Goal: Task Accomplishment & Management: Use online tool/utility

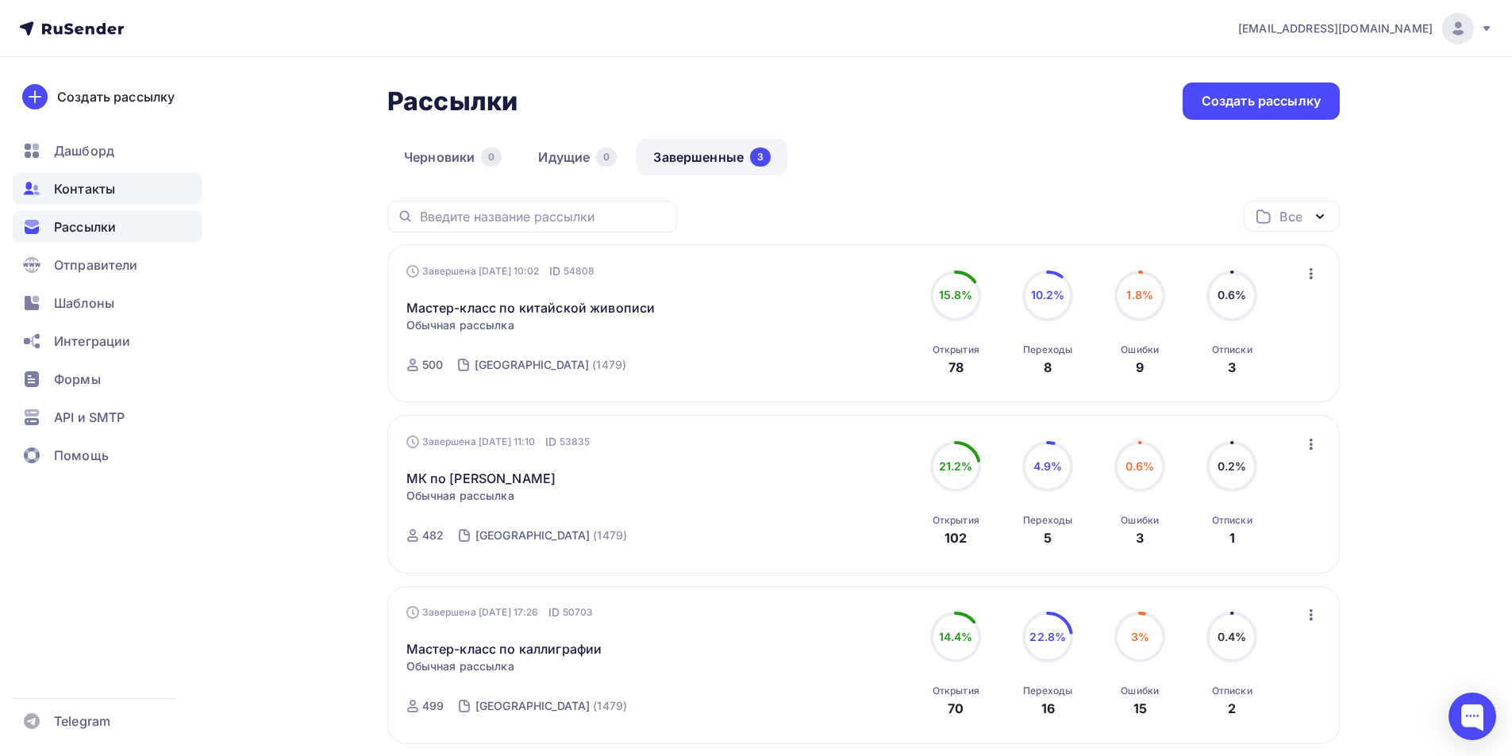
click at [79, 191] on span "Контакты" at bounding box center [84, 188] width 61 height 19
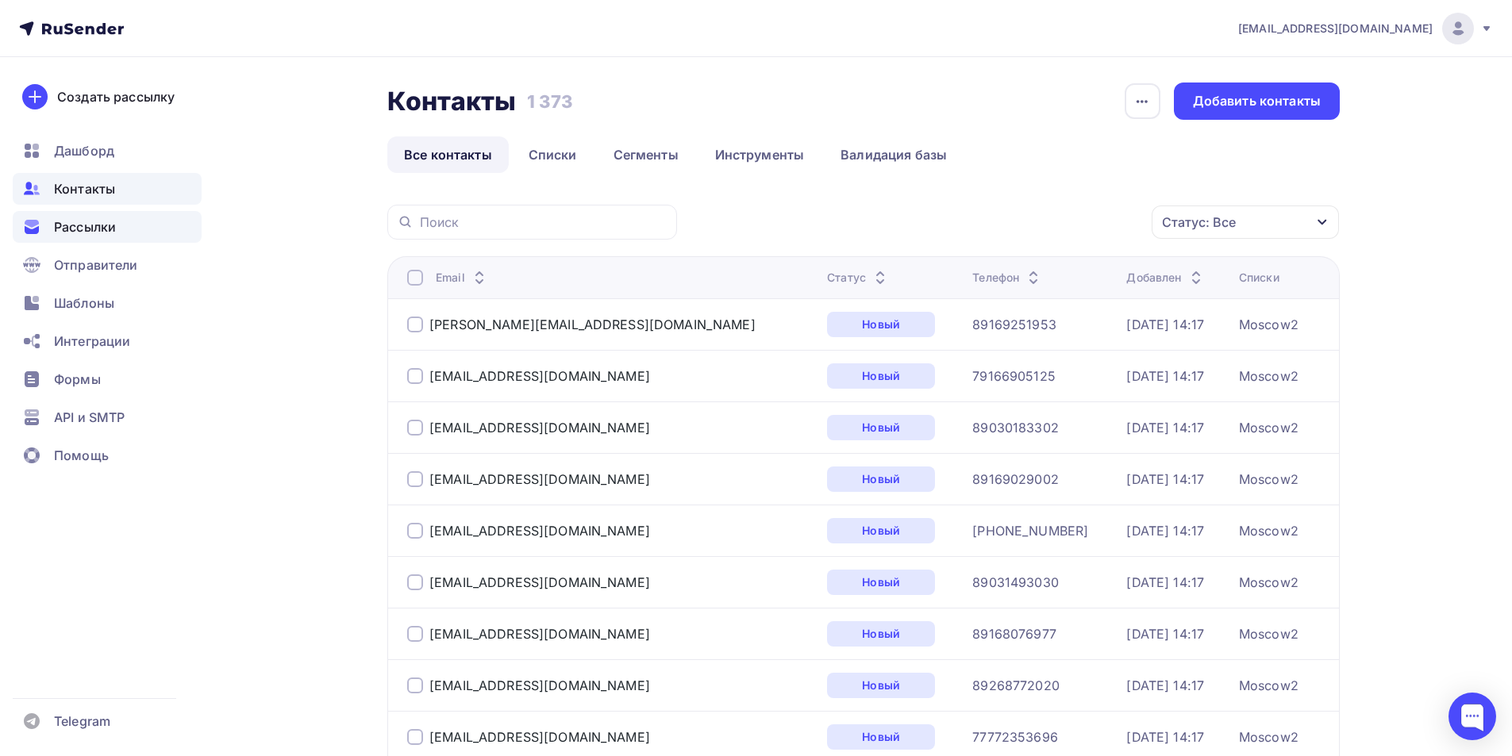
click at [104, 231] on span "Рассылки" at bounding box center [85, 226] width 62 height 19
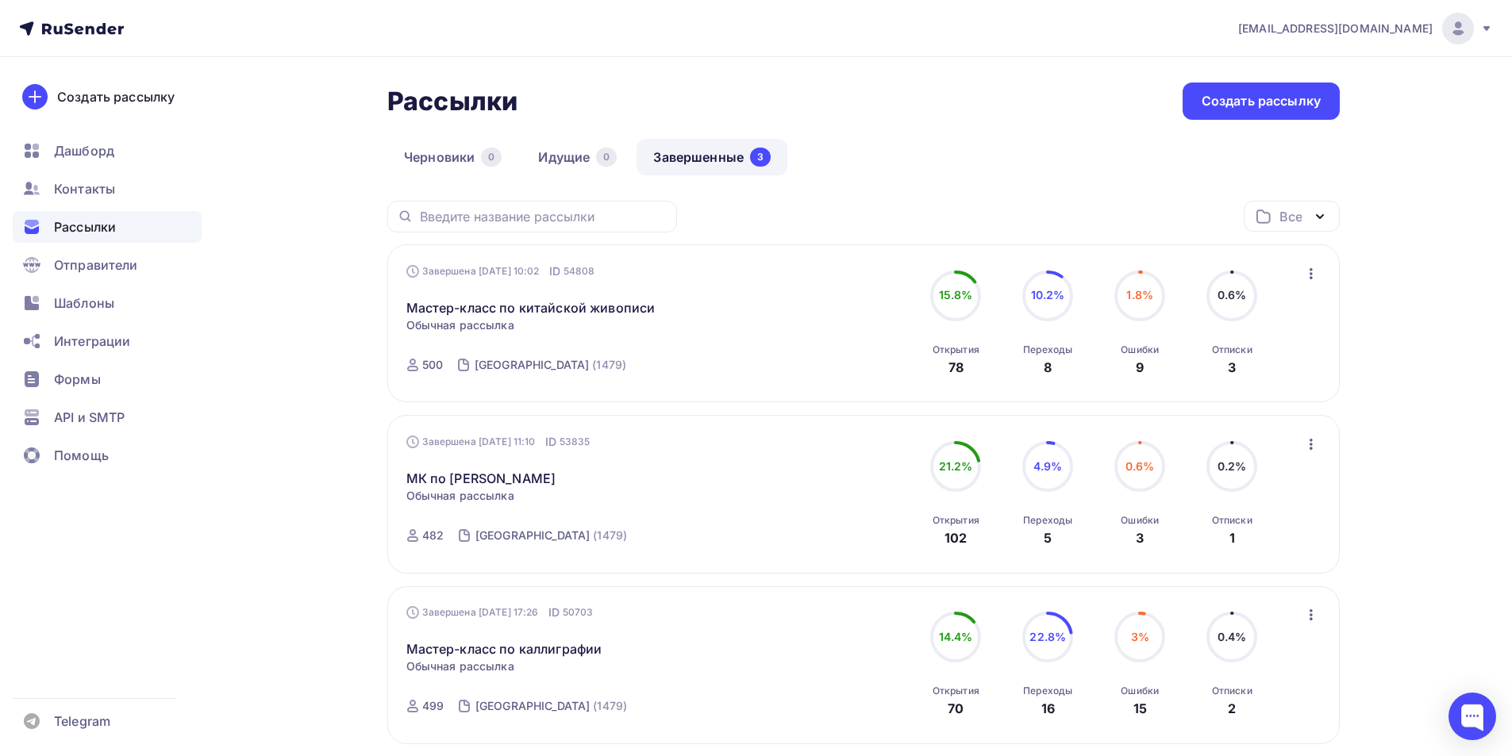
click at [1305, 275] on icon "button" at bounding box center [1311, 273] width 19 height 19
click at [1237, 372] on div "Копировать в новую" at bounding box center [1238, 378] width 163 height 19
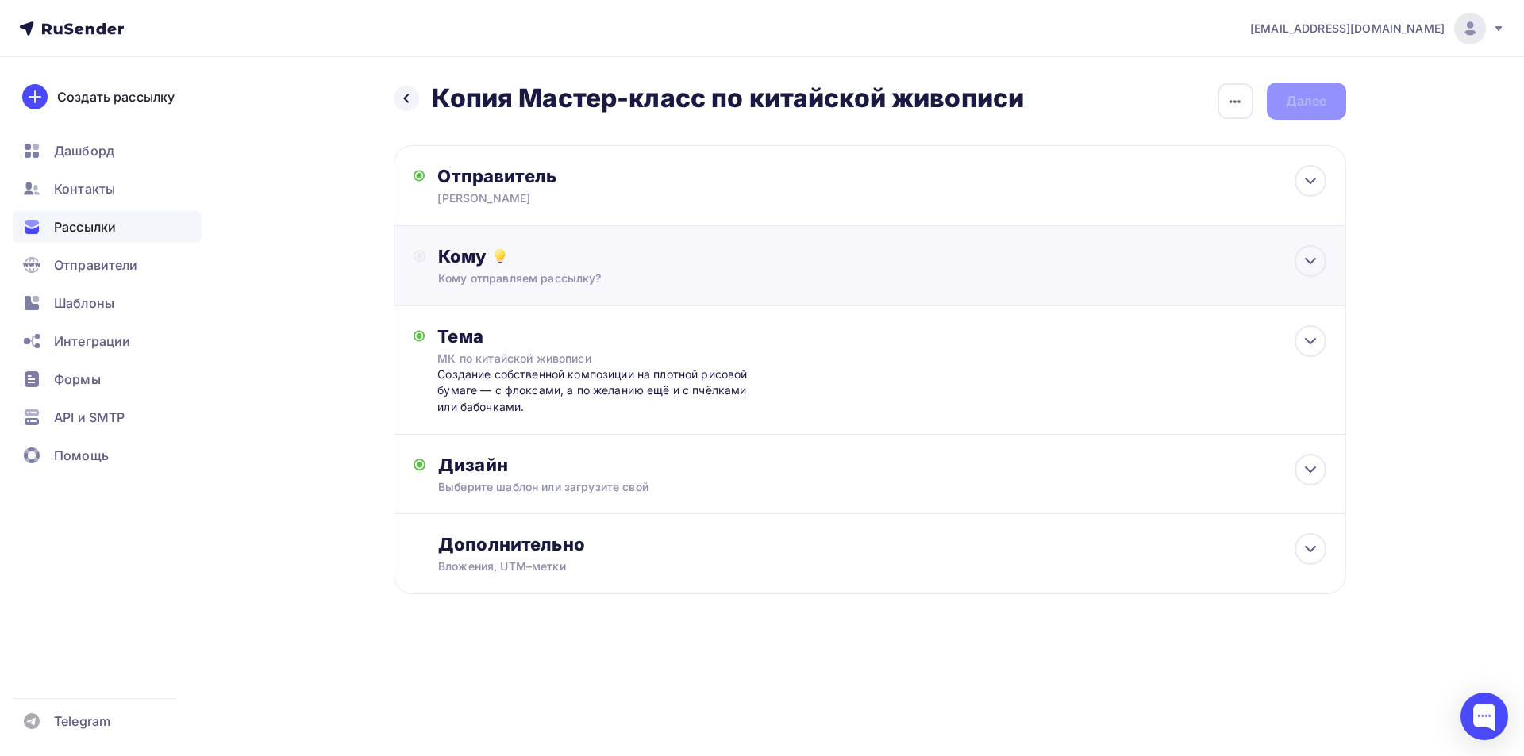
click at [712, 267] on div "Кому Кому отправляем рассылку? Списки получателей Выберите список Все списки id…" at bounding box center [881, 265] width 887 height 41
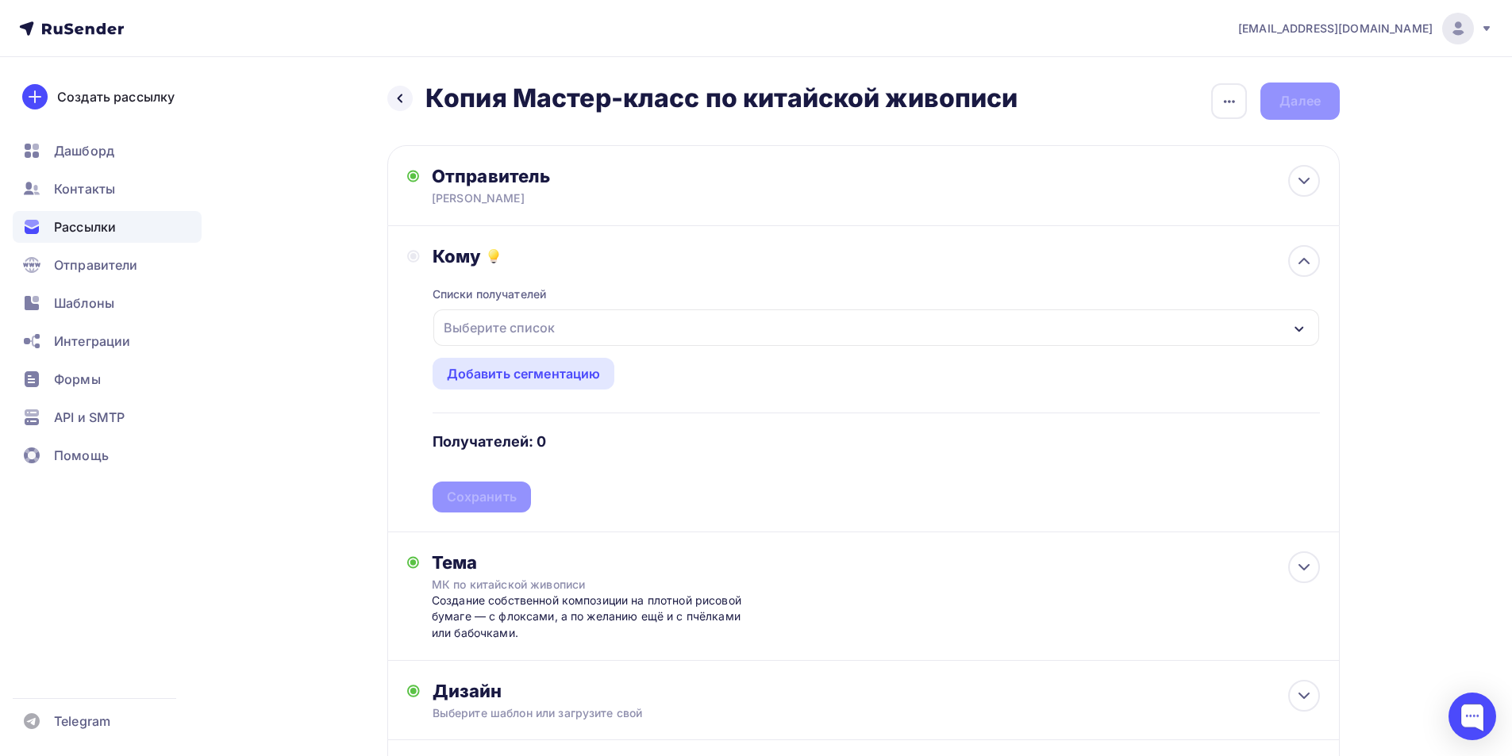
click at [665, 333] on div "Выберите список" at bounding box center [876, 328] width 886 height 37
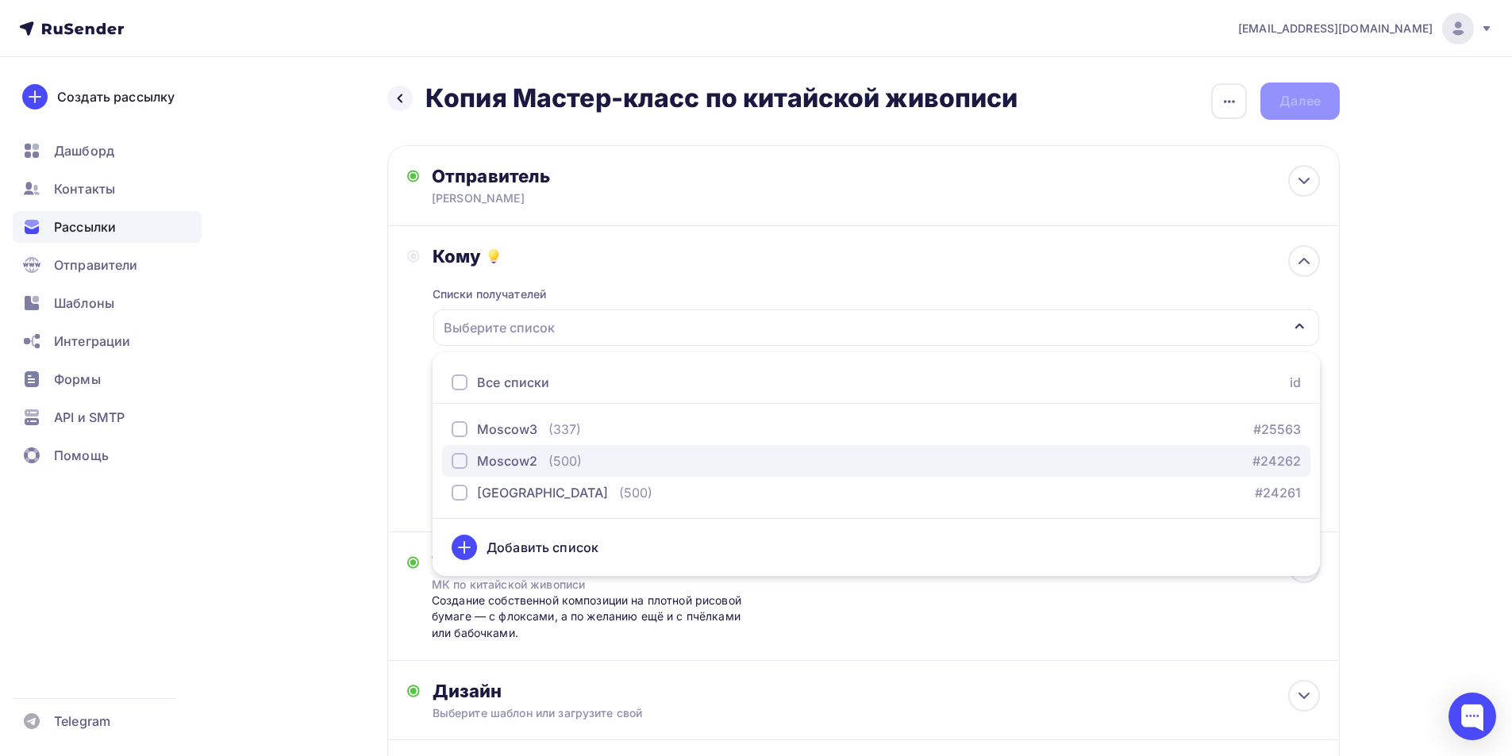
click at [457, 461] on div "button" at bounding box center [460, 461] width 16 height 16
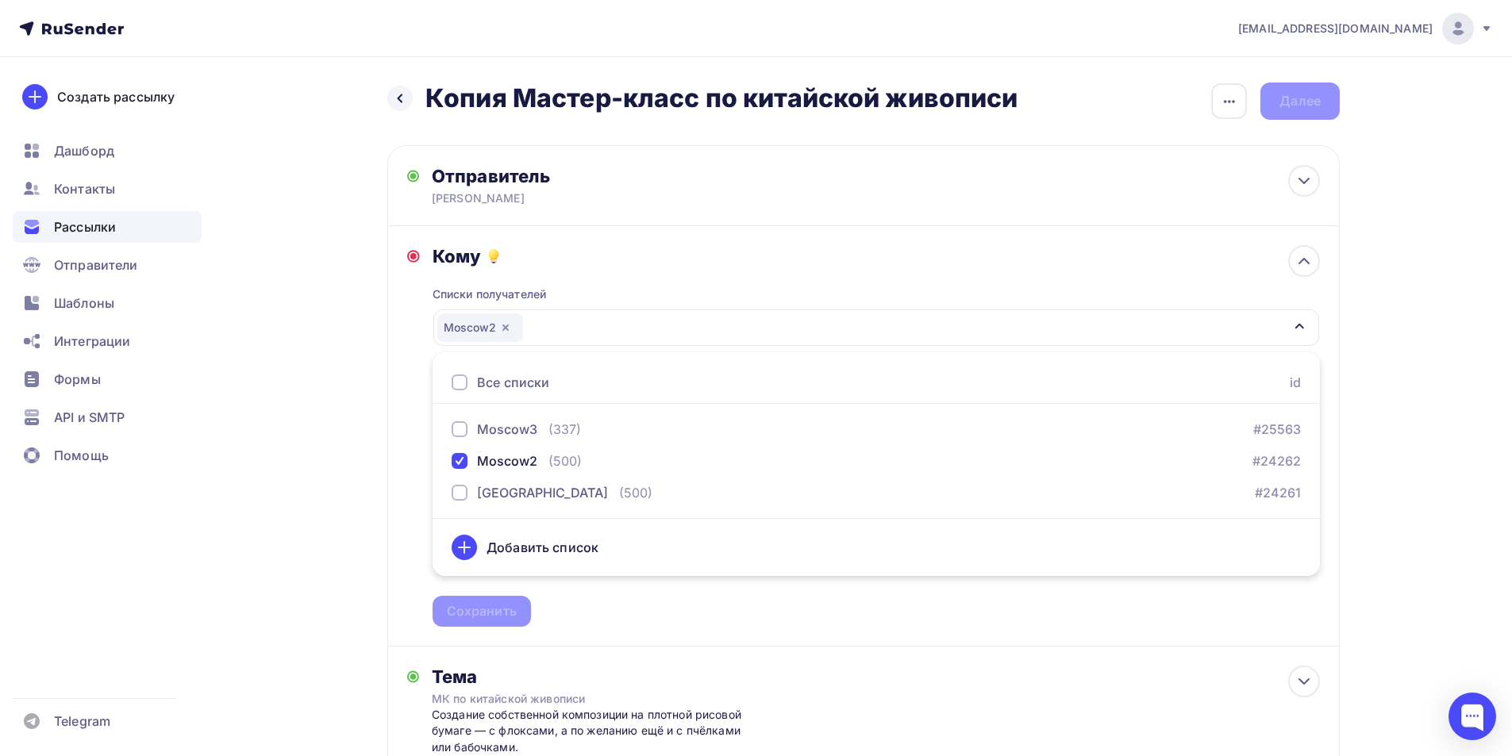
click at [320, 442] on div "Назад Копия Мастер-класс по китайской живописи Копия Мастер-класс по китайской …" at bounding box center [756, 547] width 1301 height 980
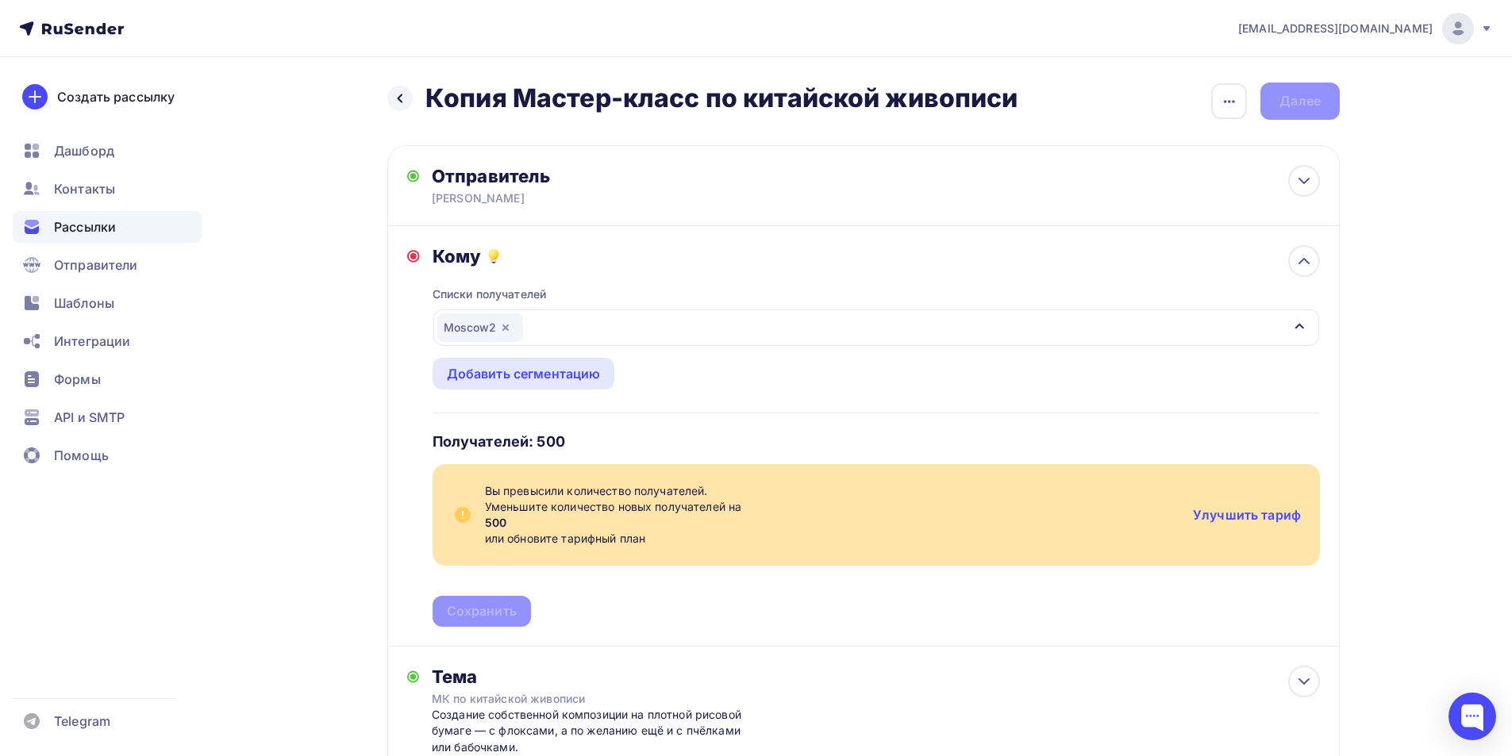
click at [500, 331] on icon "button" at bounding box center [505, 327] width 13 height 13
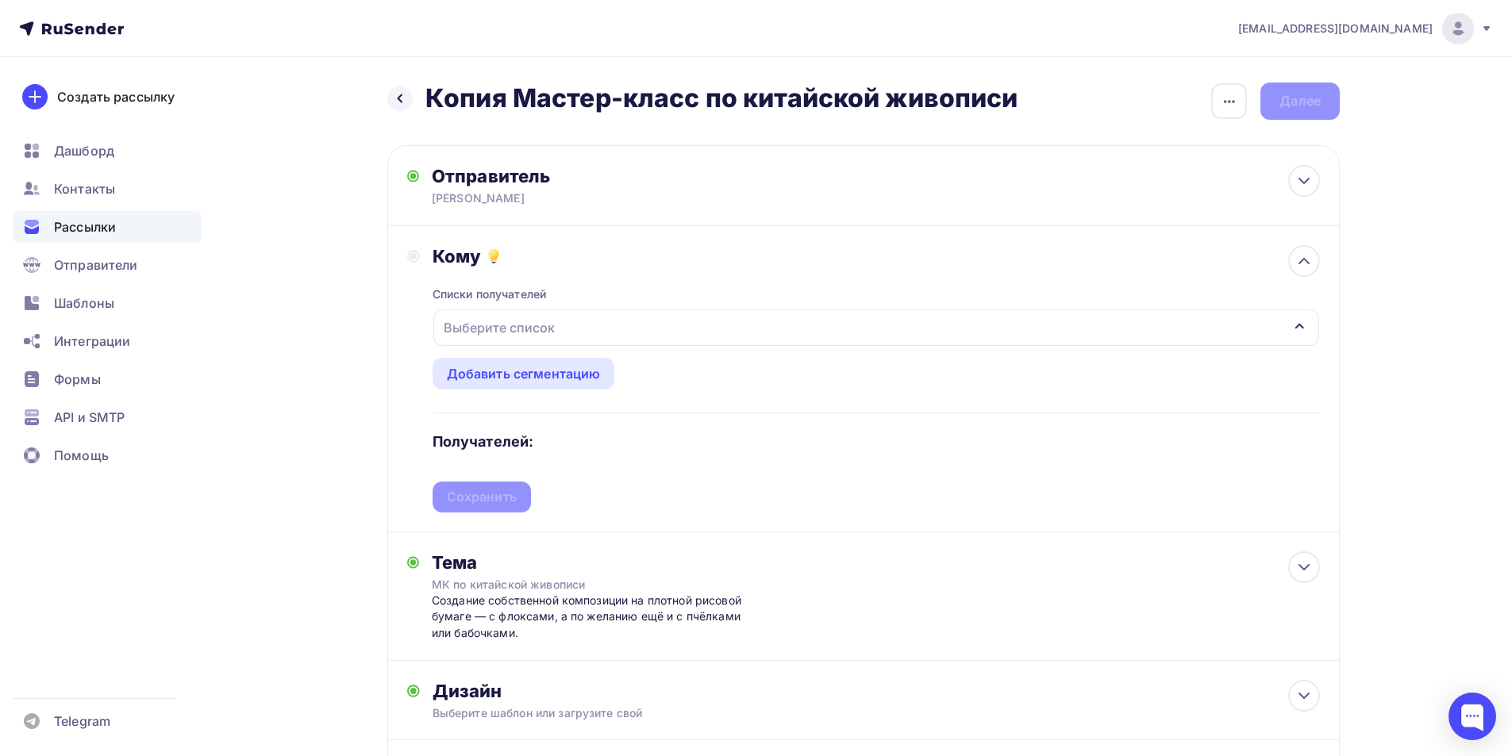
click at [522, 328] on div "Выберите список" at bounding box center [499, 328] width 124 height 29
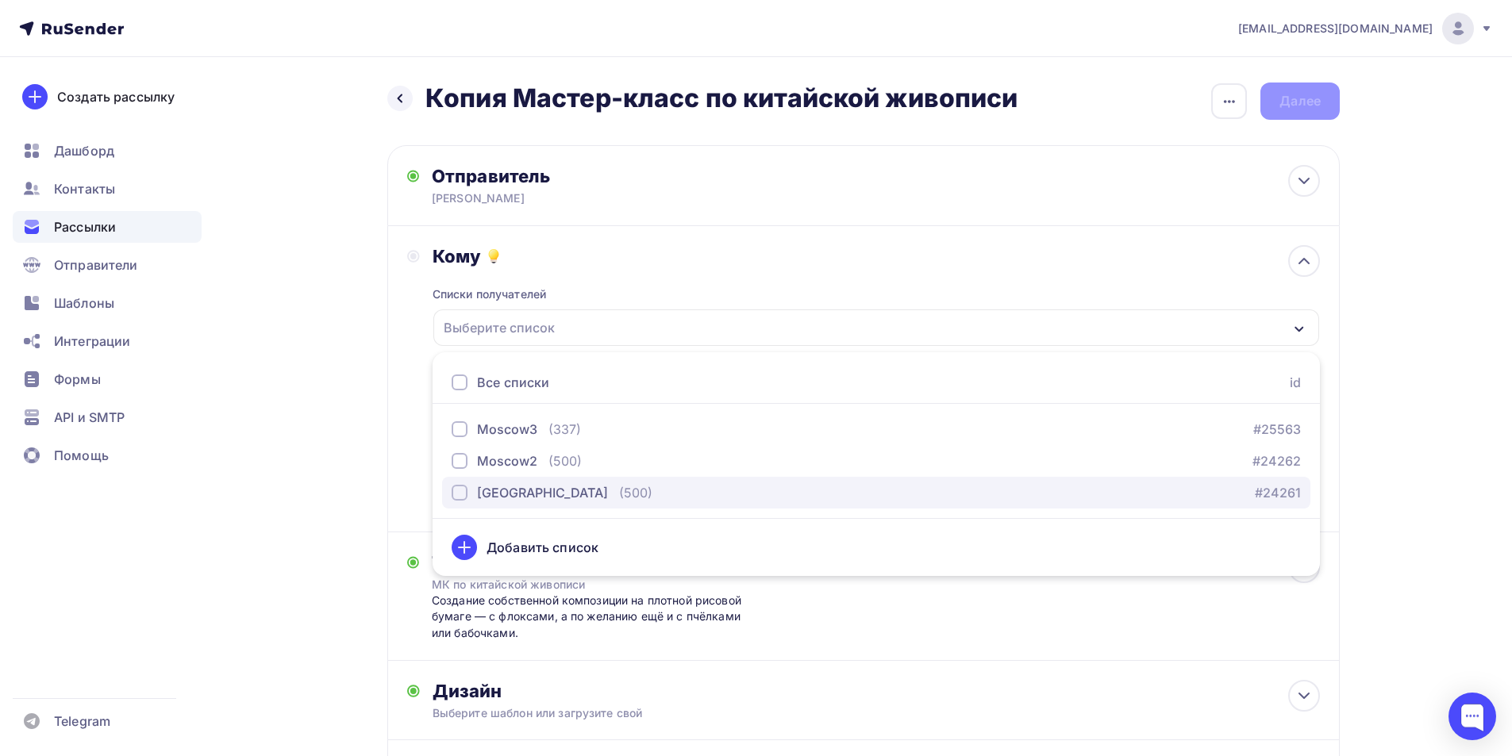
click at [451, 490] on button "[GEOGRAPHIC_DATA] (500) #24261" at bounding box center [876, 493] width 868 height 32
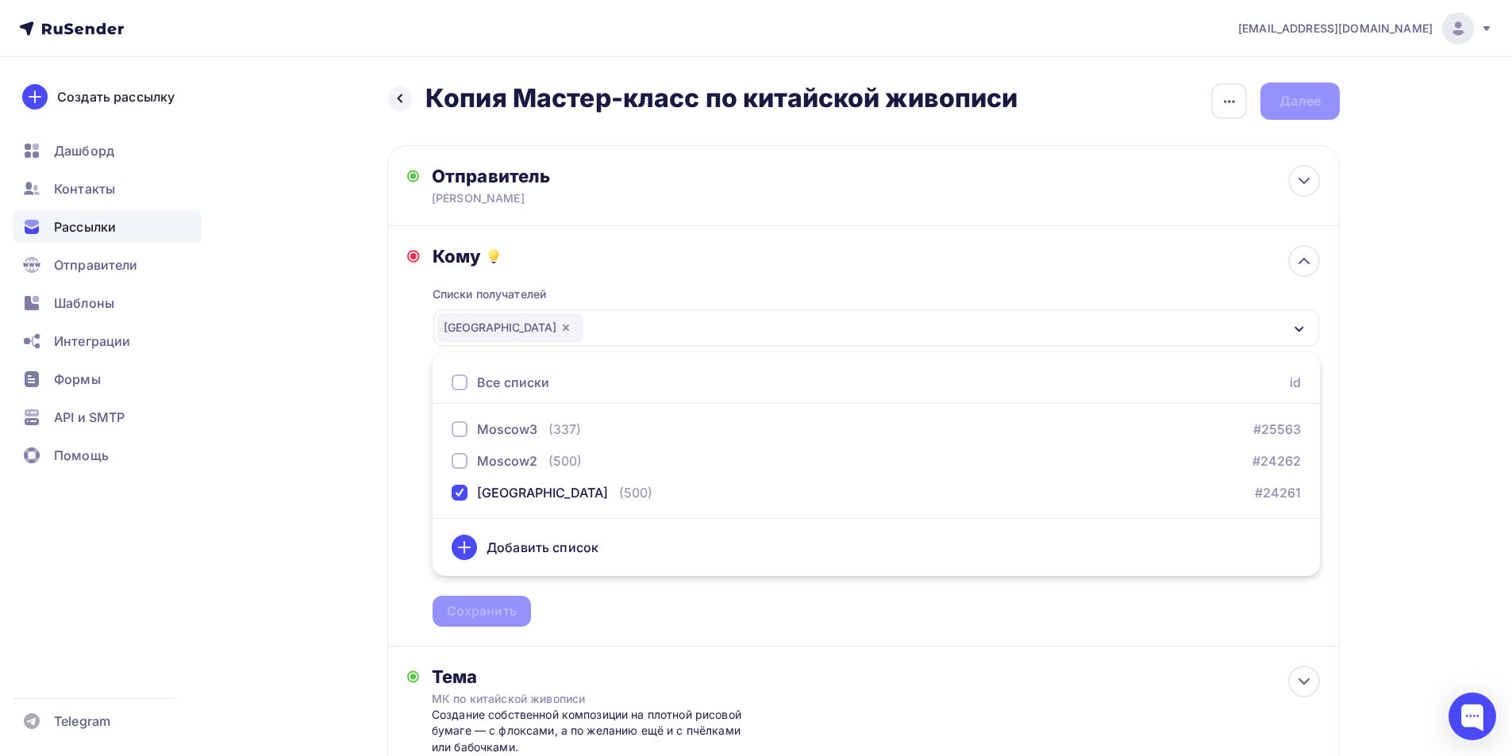
click at [306, 444] on div "Назад Копия Мастер-класс по китайской живописи Копия Мастер-класс по китайской …" at bounding box center [756, 547] width 1301 height 980
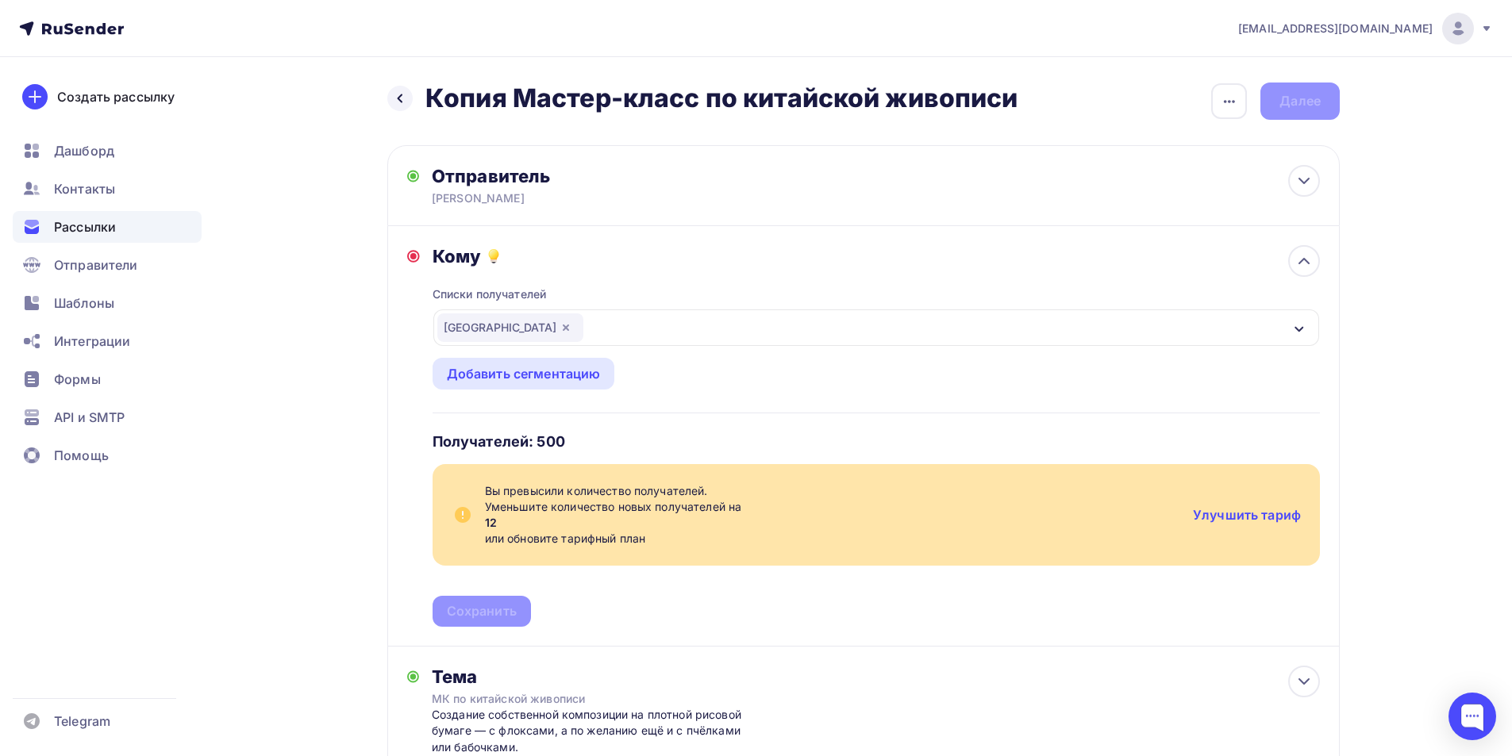
click at [560, 328] on icon "button" at bounding box center [566, 327] width 13 height 13
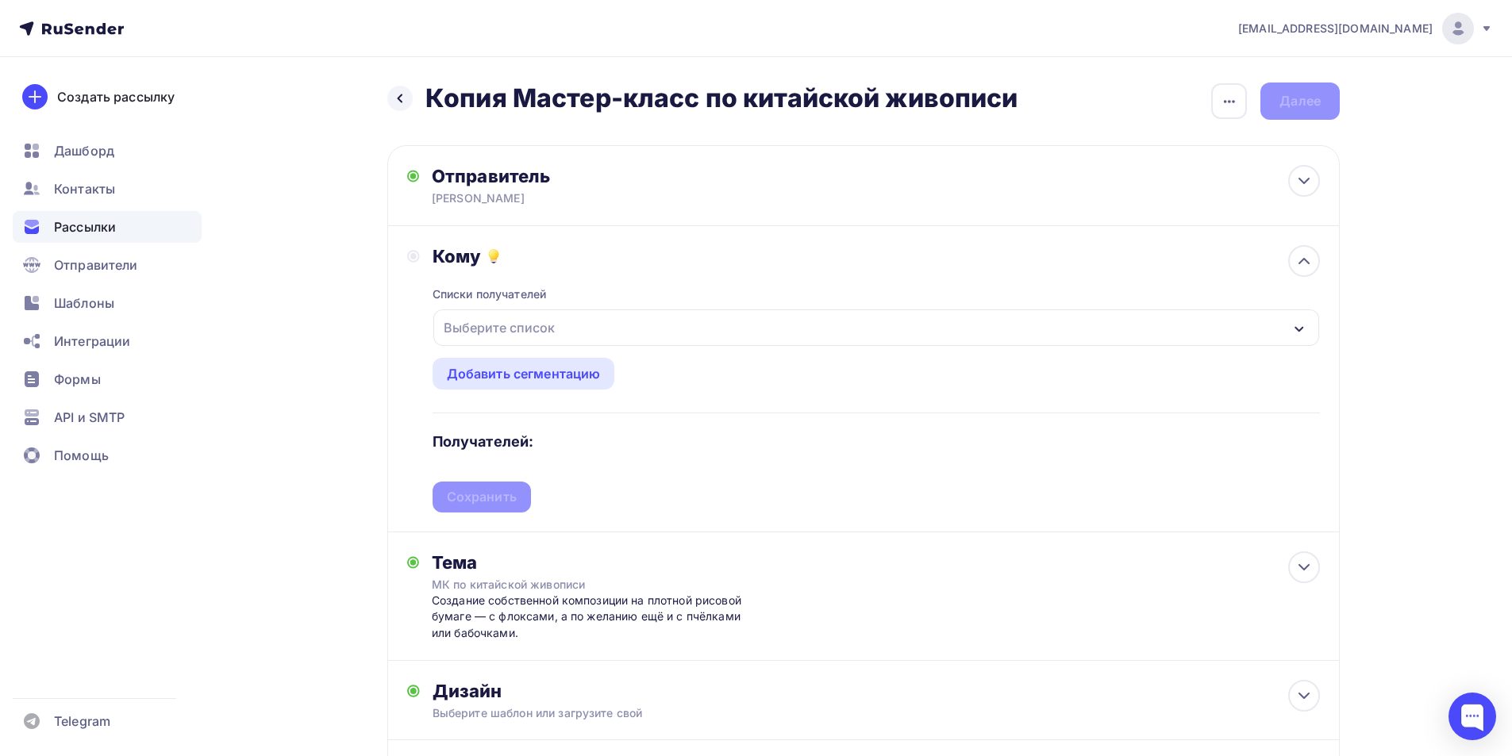
click at [514, 323] on div "Выберите список" at bounding box center [499, 328] width 124 height 29
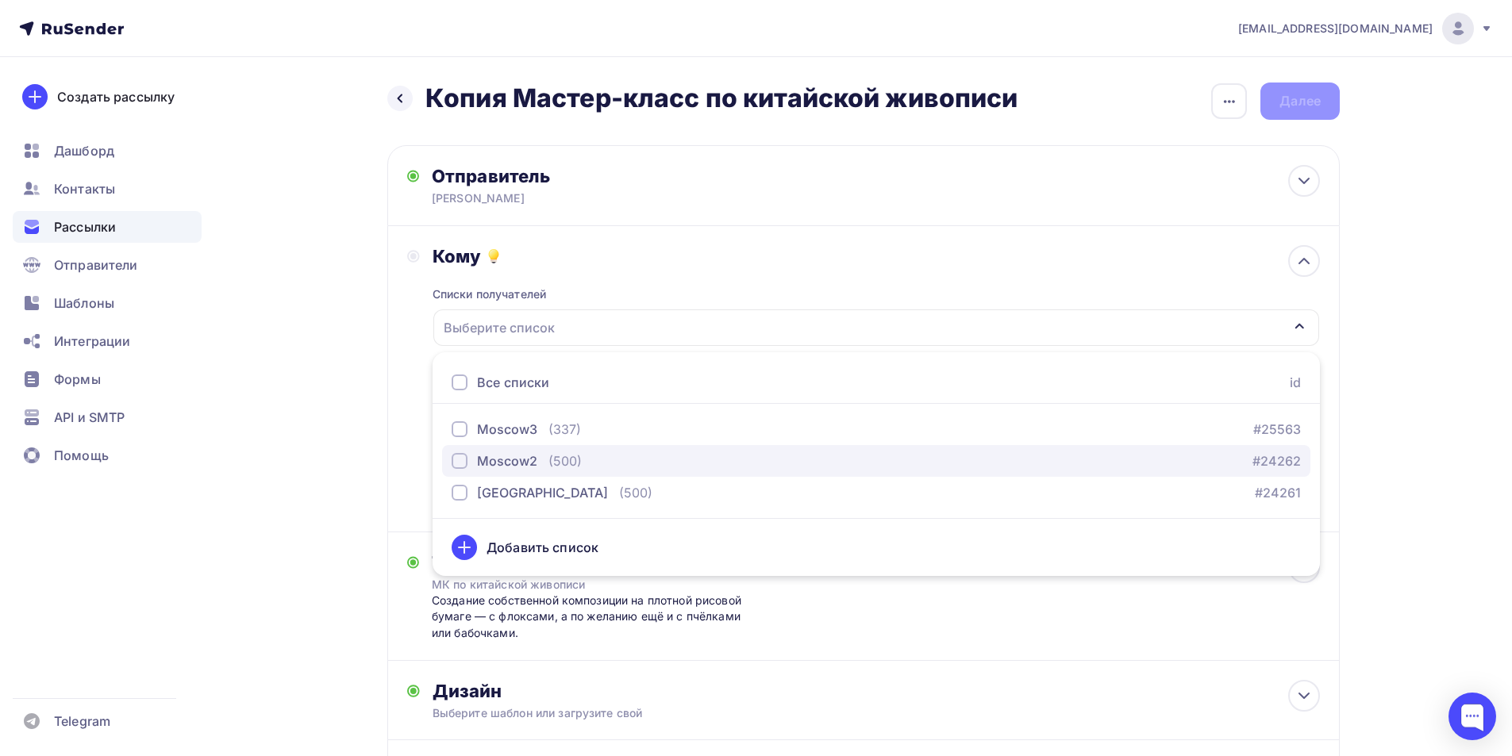
click at [456, 458] on div "button" at bounding box center [460, 461] width 16 height 16
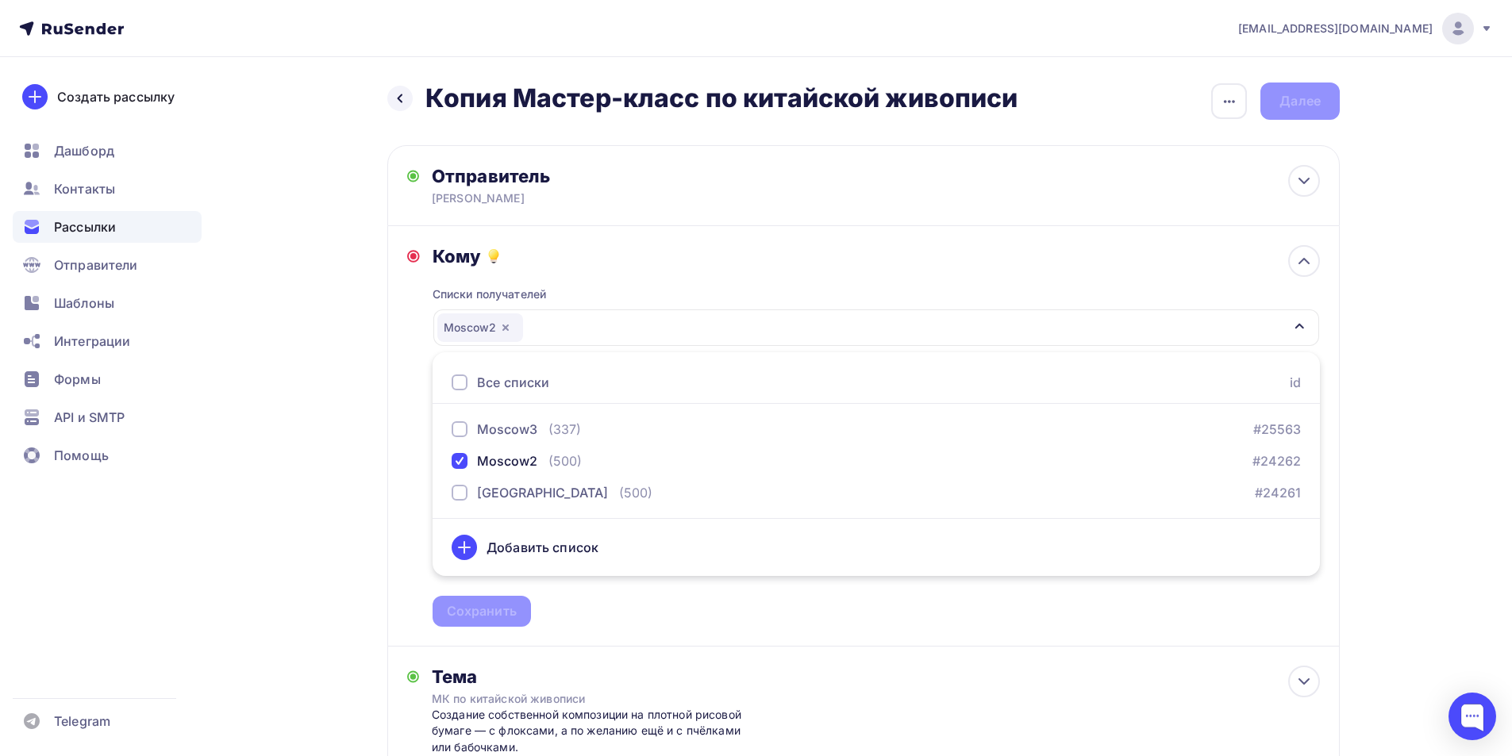
click at [302, 417] on div "Назад Копия Мастер-класс по китайской живописи Копия Мастер-класс по китайской …" at bounding box center [756, 547] width 1301 height 980
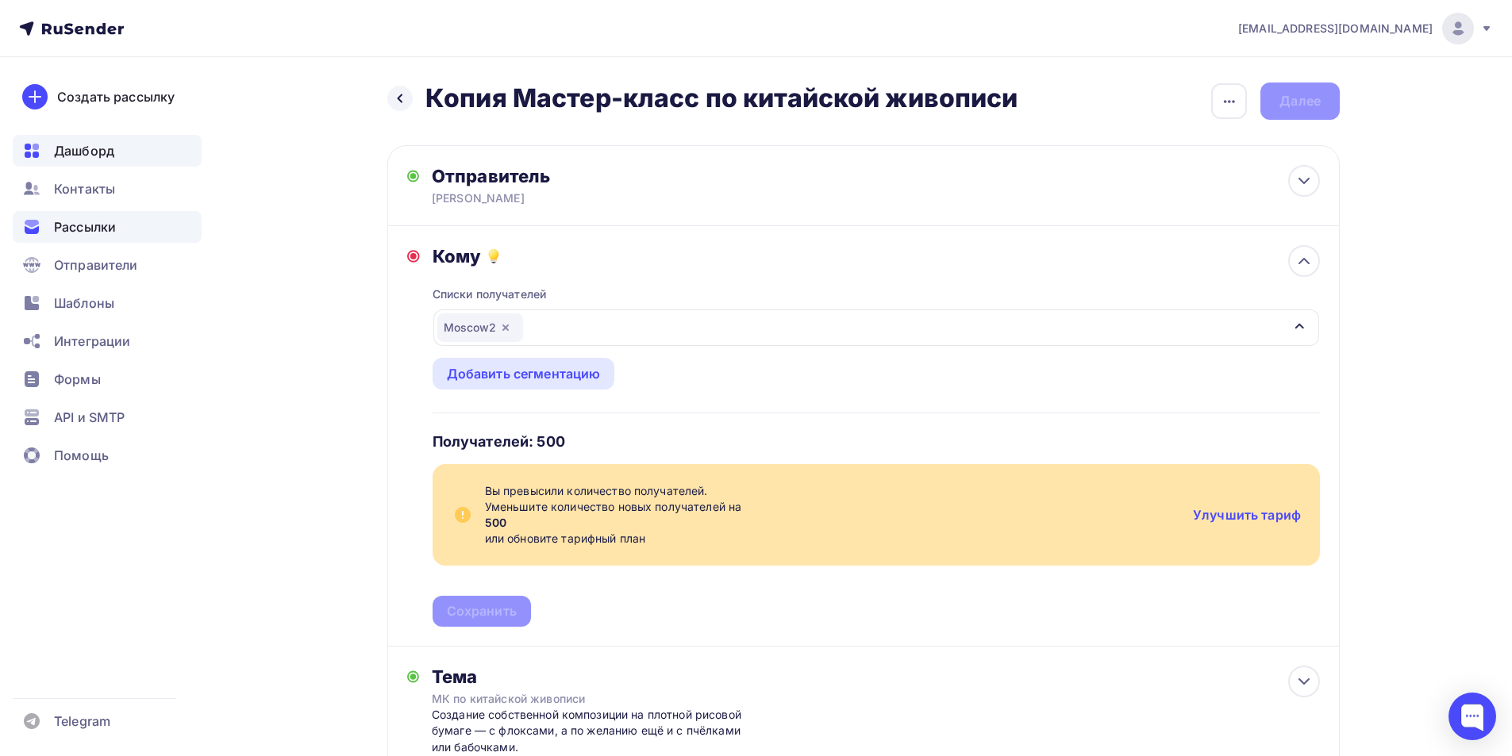
click at [81, 145] on span "Дашборд" at bounding box center [84, 150] width 60 height 19
